Goal: Task Accomplishment & Management: Manage account settings

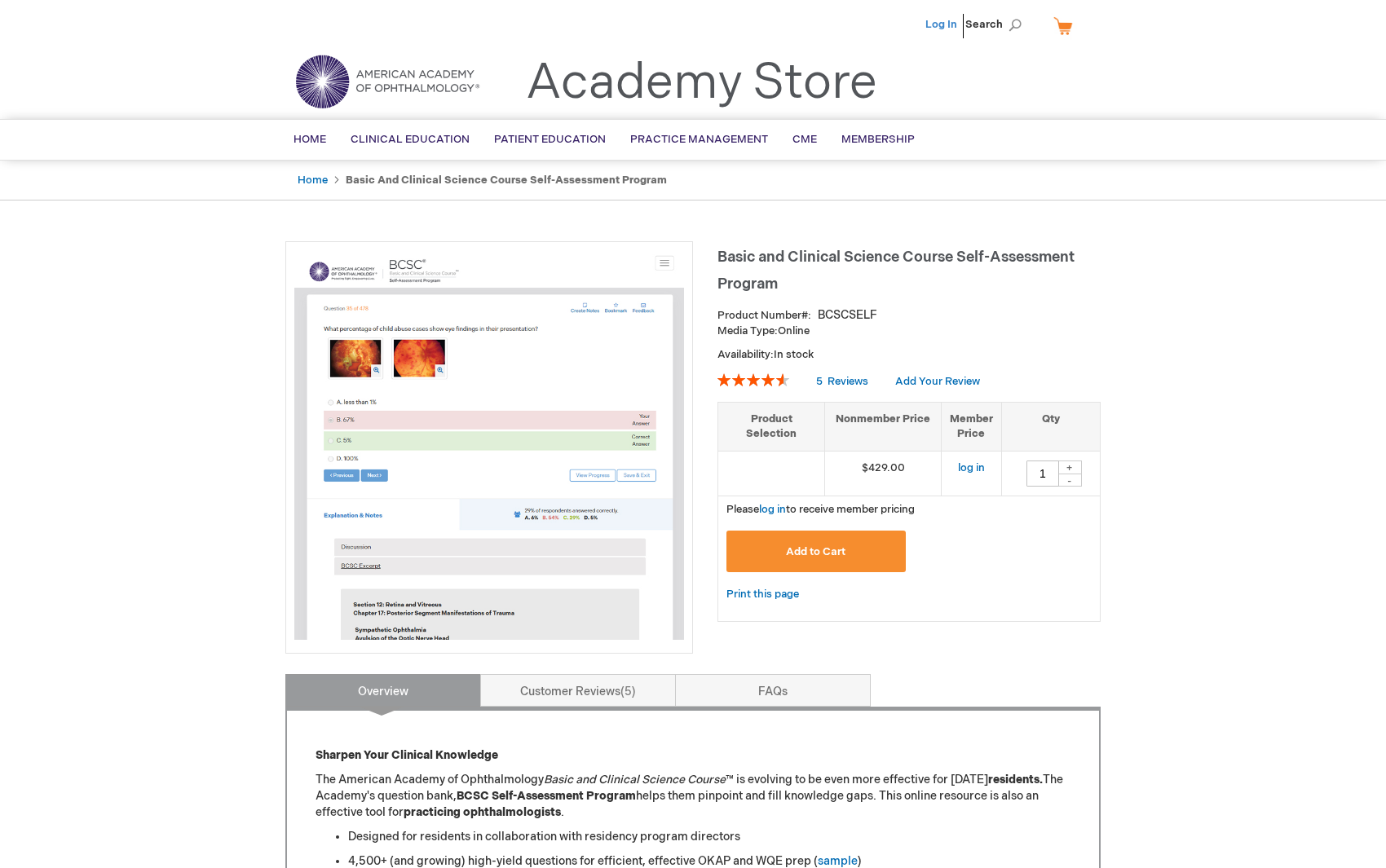
click at [945, 22] on link "Log In" at bounding box center [941, 24] width 32 height 13
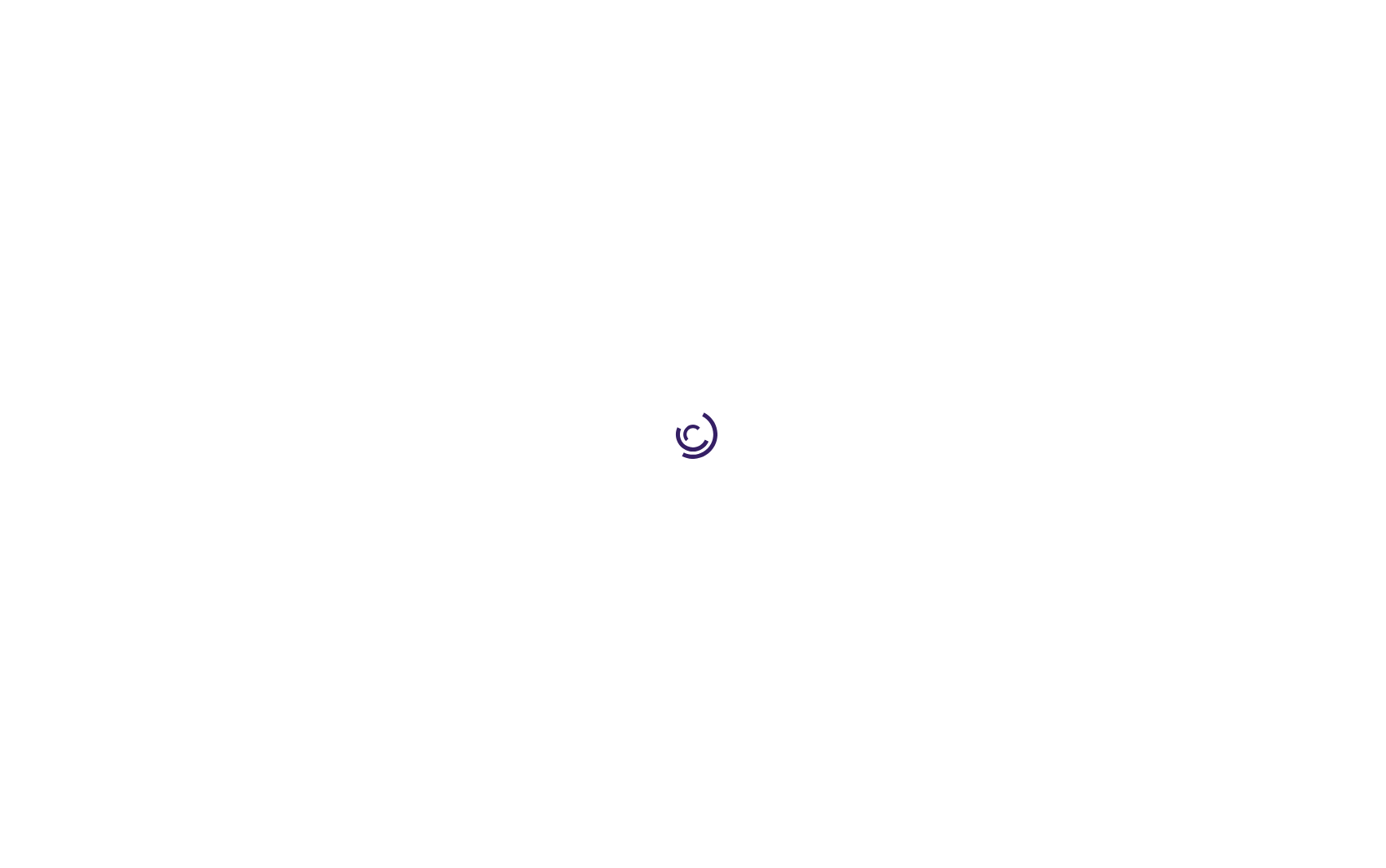
type input "1"
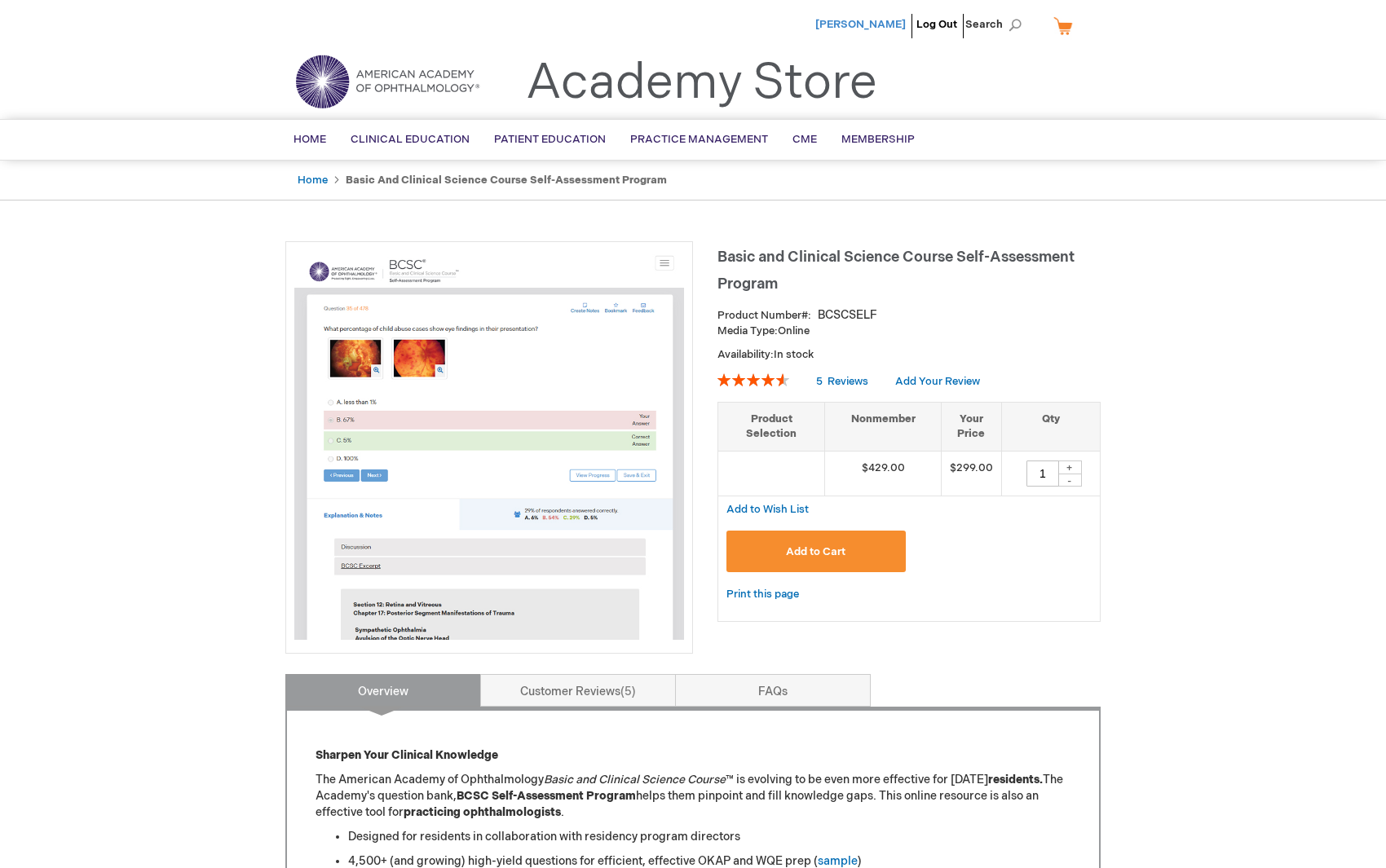
click at [884, 22] on span "[PERSON_NAME]" at bounding box center [860, 24] width 91 height 13
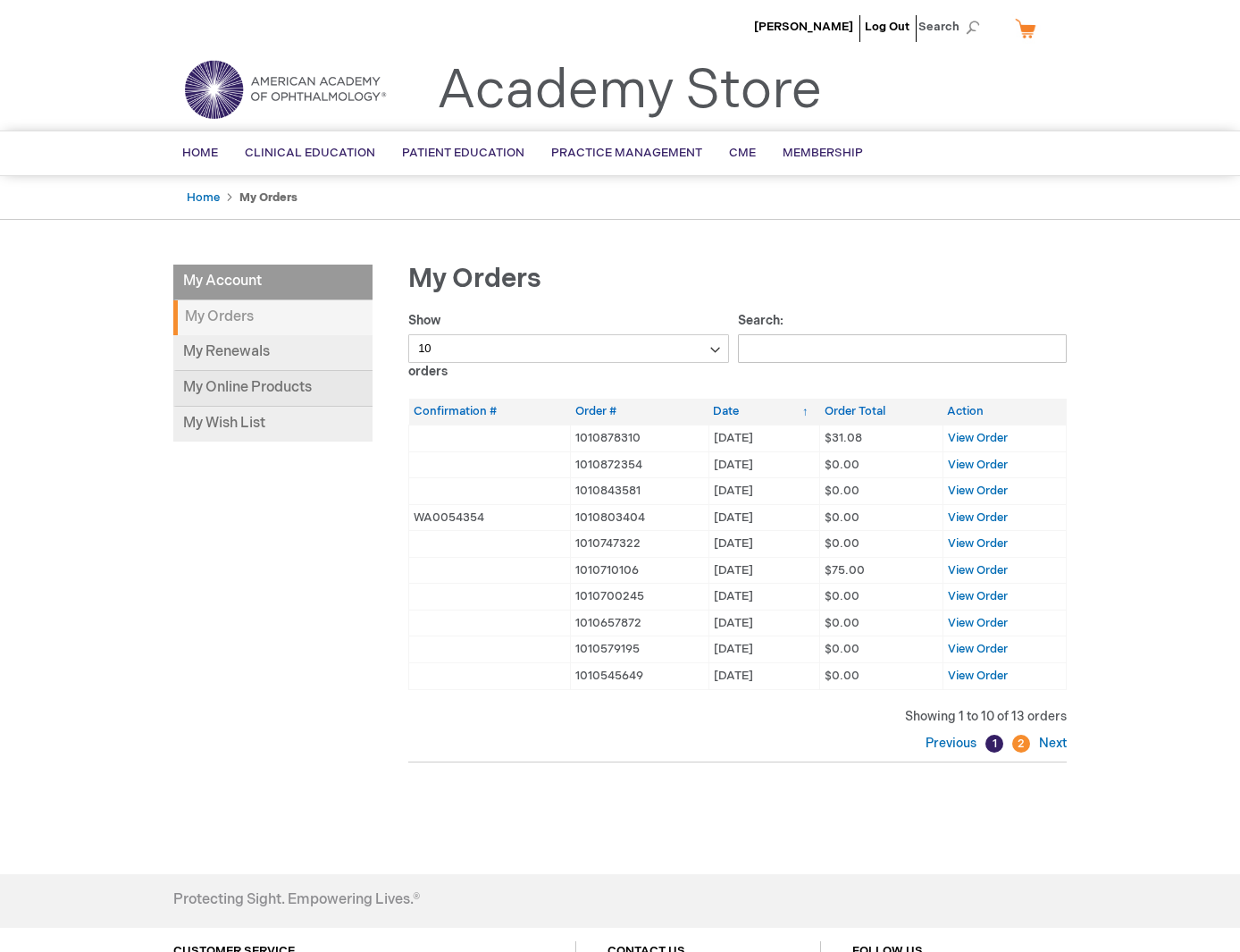
click at [229, 384] on link "My Online Products" at bounding box center [273, 388] width 199 height 36
